Goal: Task Accomplishment & Management: Complete application form

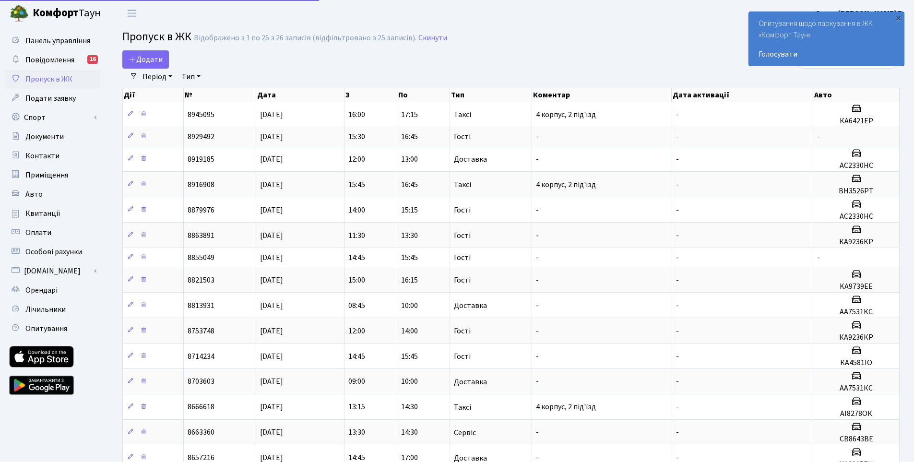
select select "25"
click at [163, 63] on link "Додати" at bounding box center [145, 59] width 47 height 18
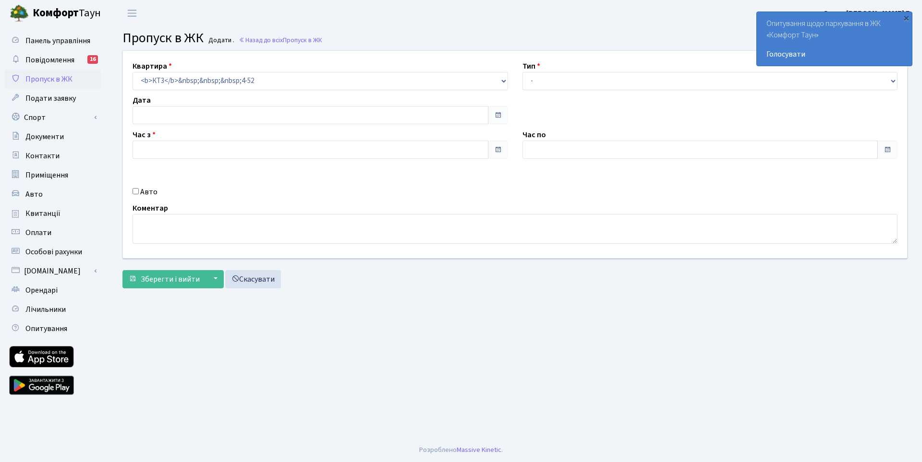
type input "[DATE]"
type input "11:15"
type input "12:15"
click at [138, 192] on input "Авто" at bounding box center [135, 191] width 6 height 6
checkbox input "true"
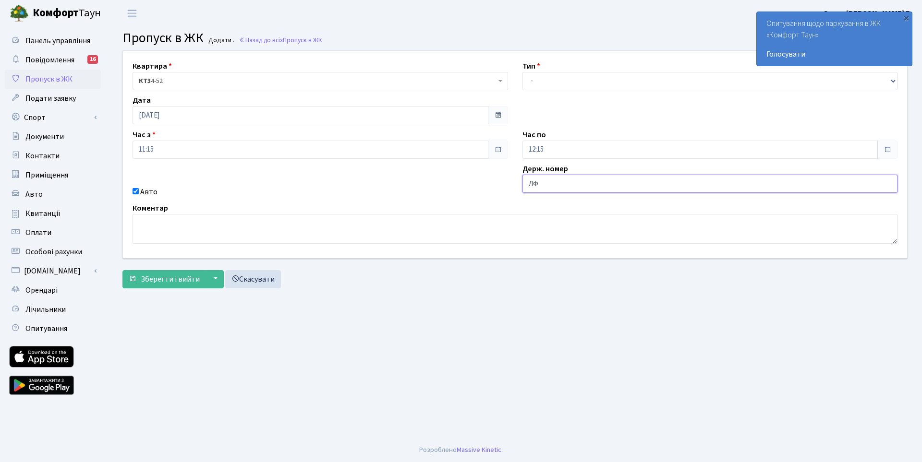
type input "[PERSON_NAME]"
click at [561, 186] on input "КА 9236К" at bounding box center [709, 184] width 375 height 18
click at [536, 185] on input "КА 9236" at bounding box center [709, 184] width 375 height 18
click at [555, 181] on input "КА9236" at bounding box center [709, 184] width 375 height 18
type input "КА9236КР"
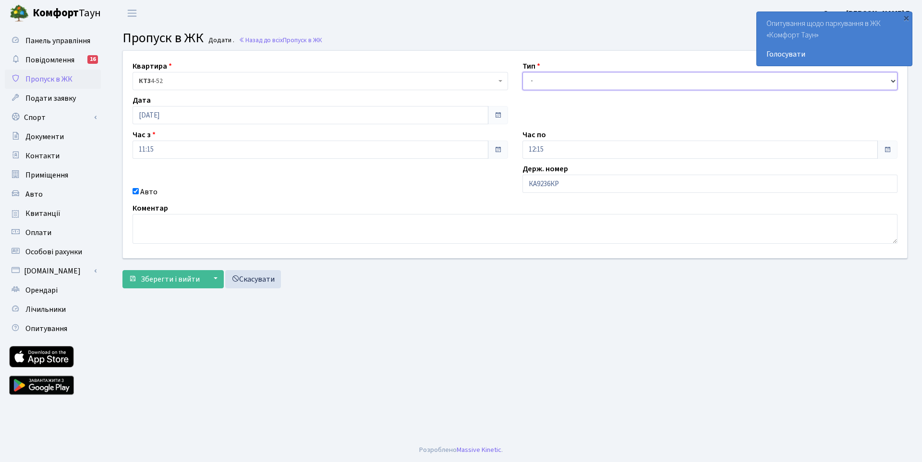
click at [575, 78] on select "- Доставка Таксі Гості Сервіс" at bounding box center [709, 81] width 375 height 18
select select "3"
click at [522, 72] on select "- Доставка Таксі Гості Сервіс" at bounding box center [709, 81] width 375 height 18
click at [199, 280] on button "Зберегти і вийти" at bounding box center [164, 279] width 84 height 18
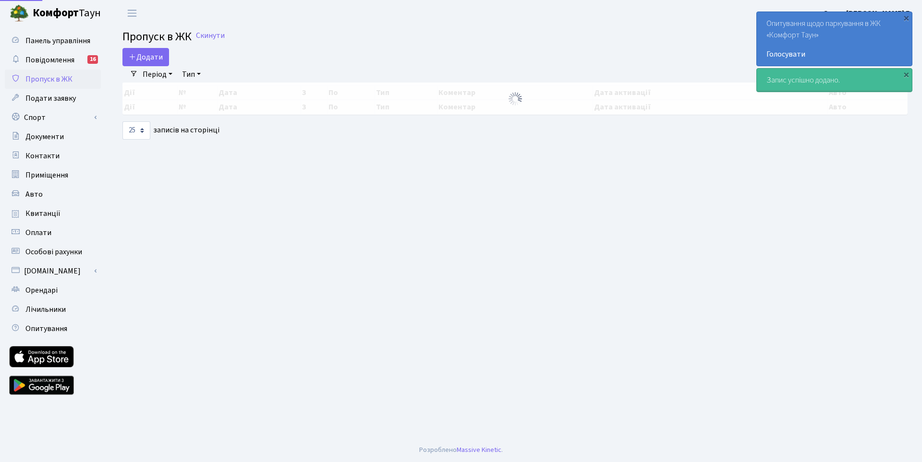
select select "25"
